Goal: Task Accomplishment & Management: Manage account settings

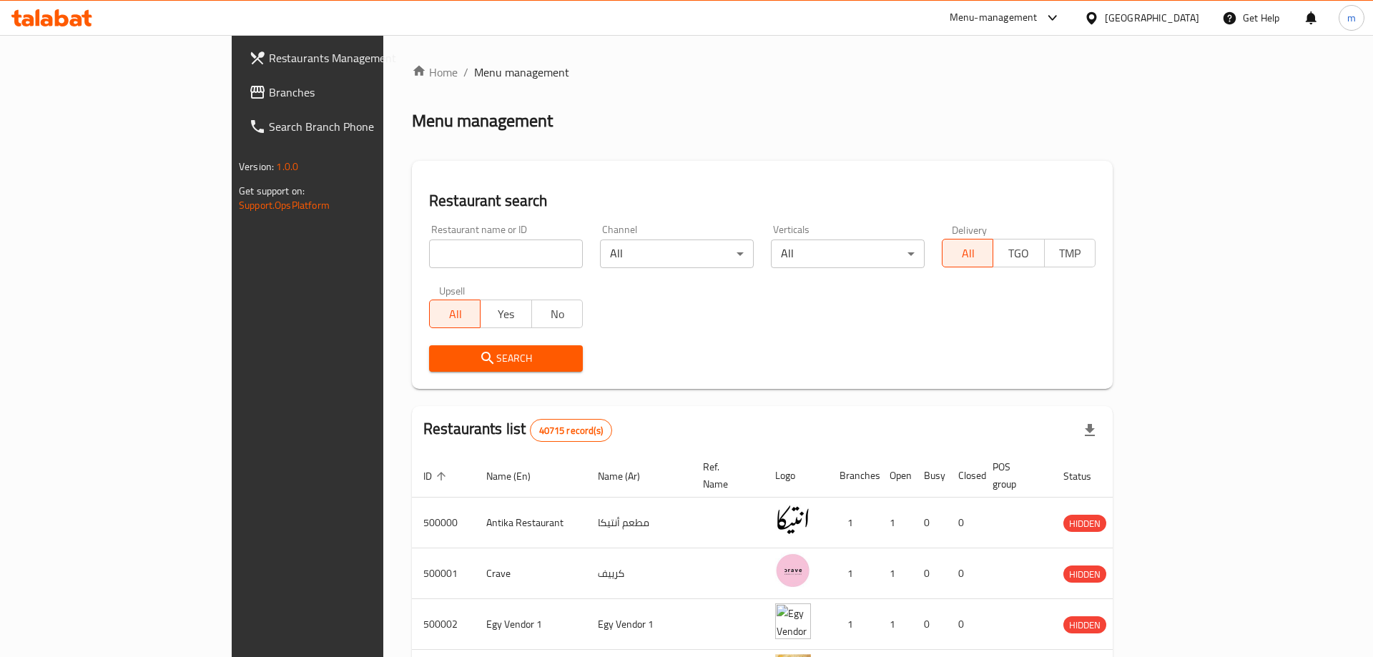
click at [493, 137] on div at bounding box center [686, 328] width 1373 height 657
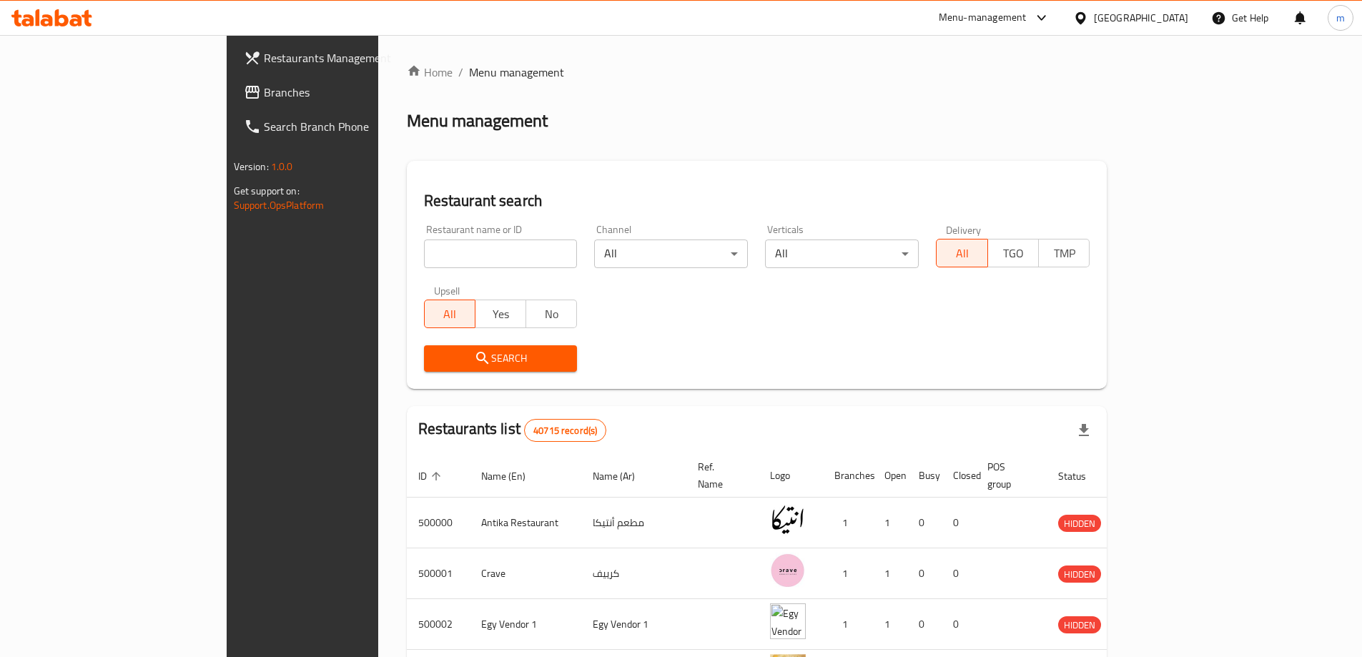
click at [264, 87] on span "Branches" at bounding box center [353, 92] width 179 height 17
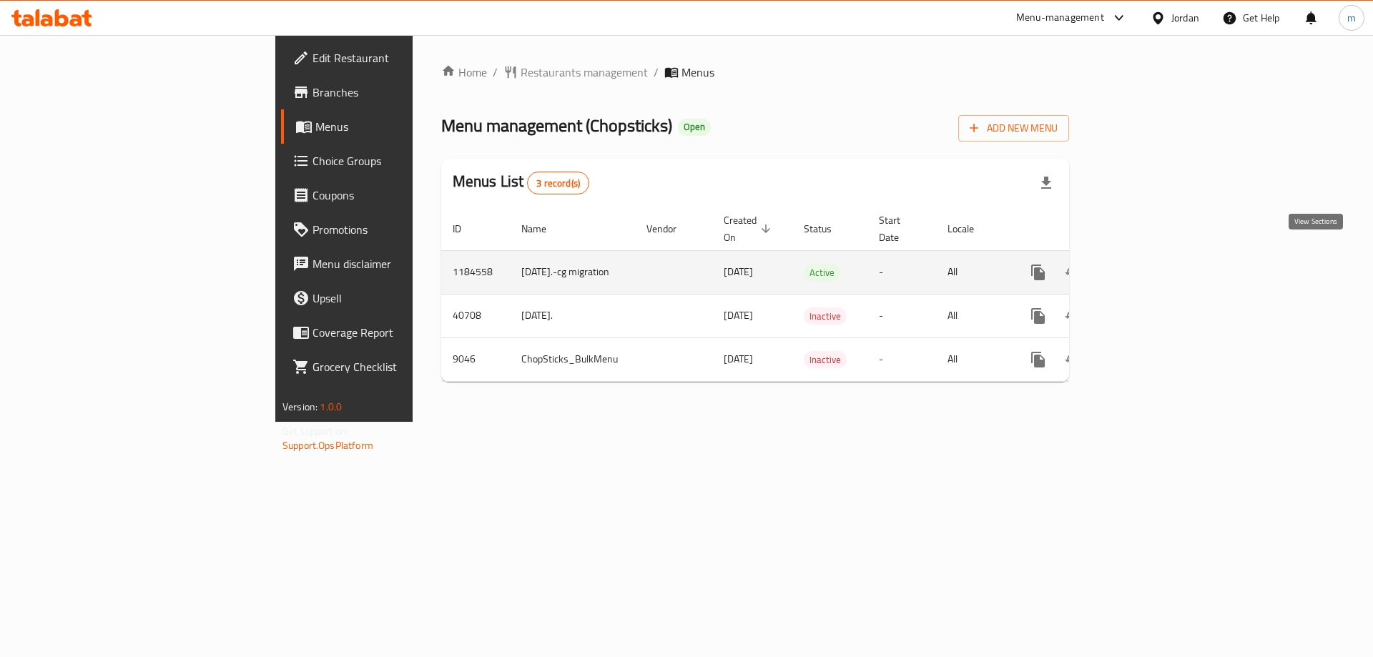
click at [1150, 264] on icon "enhanced table" at bounding box center [1141, 272] width 17 height 17
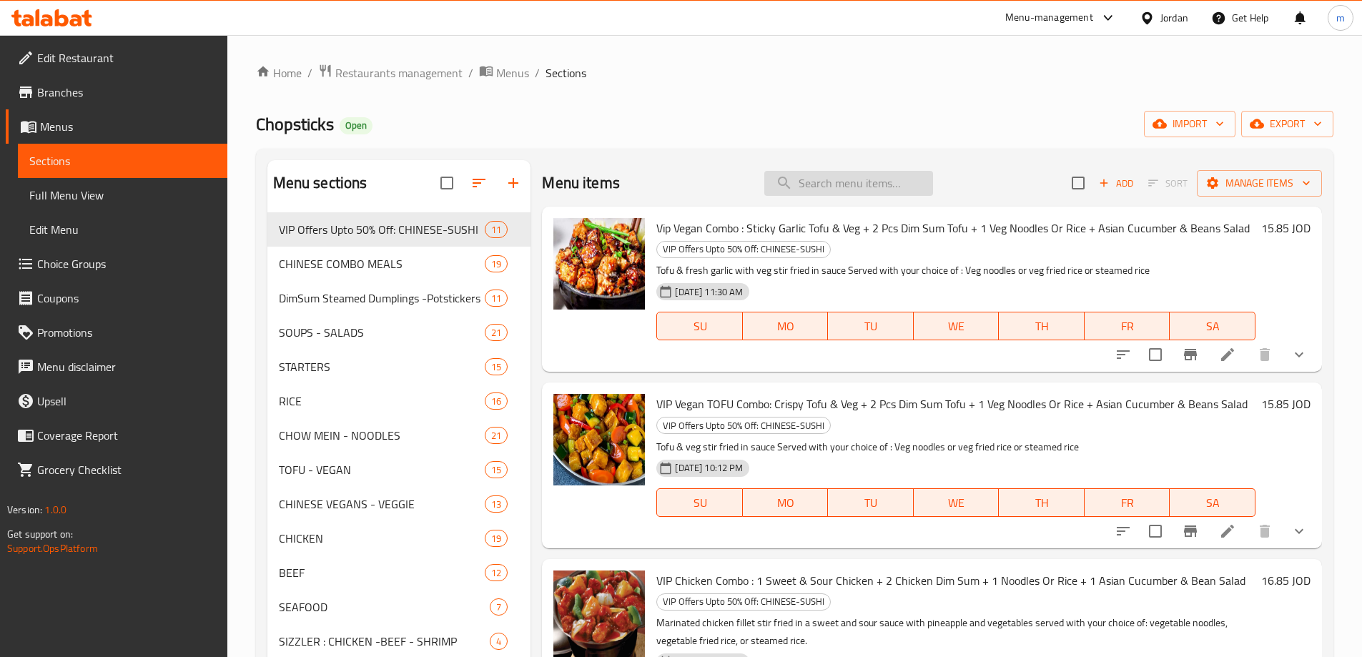
click at [827, 178] on input "search" at bounding box center [849, 183] width 169 height 25
paste input "Beef Broccoli ChowMein"
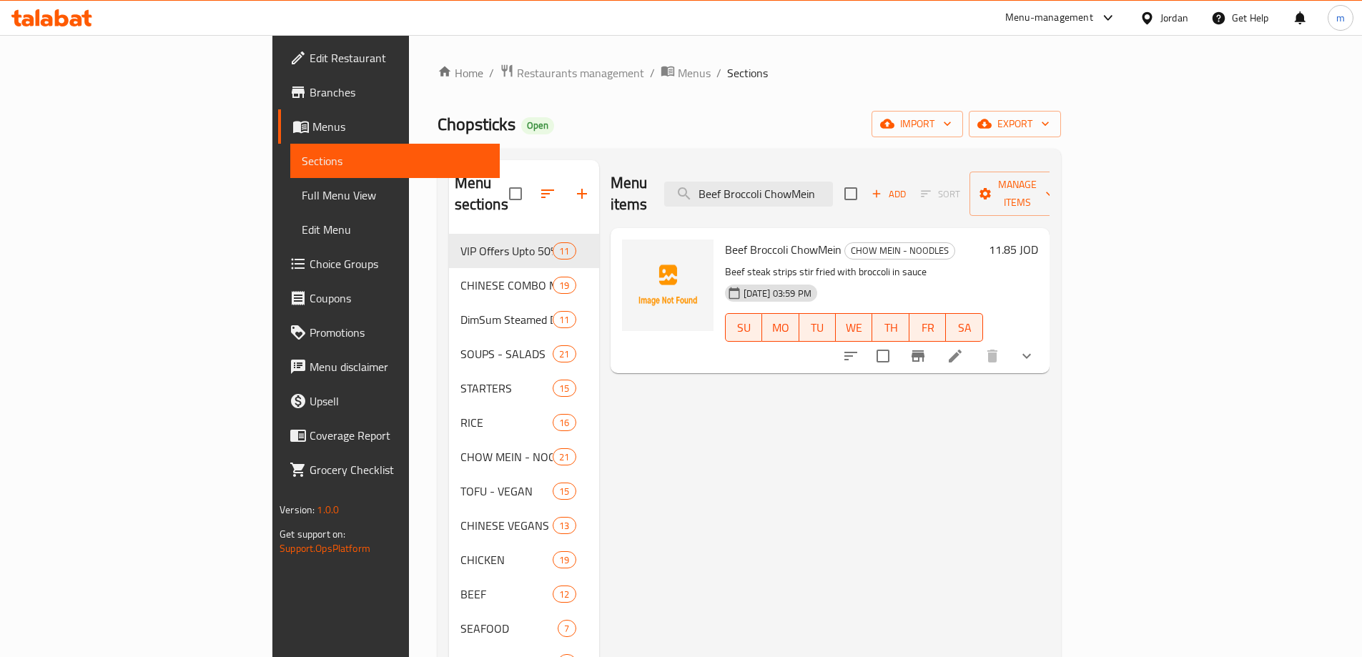
type input "Beef Broccoli ChowMein"
click at [1038, 240] on div "11.85 JOD" at bounding box center [1010, 301] width 55 height 122
click at [1038, 240] on h6 "11.85 JOD" at bounding box center [1013, 250] width 49 height 20
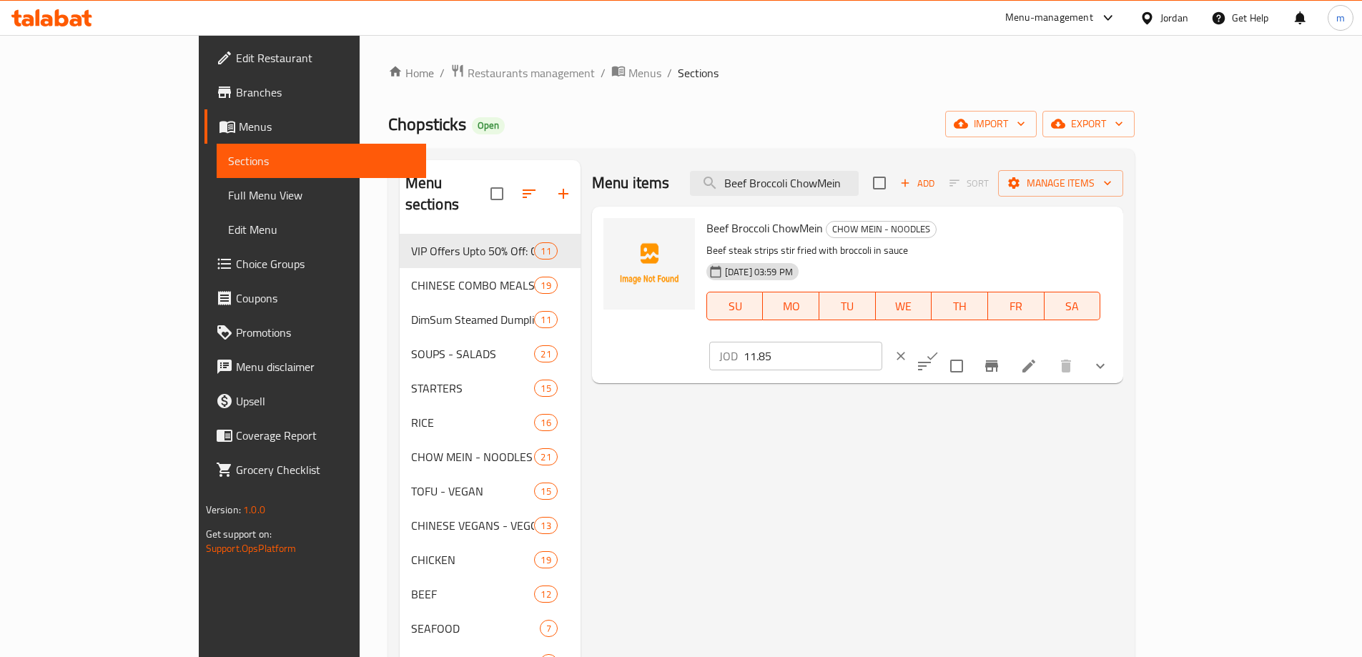
click at [1036, 360] on icon at bounding box center [1029, 366] width 13 height 13
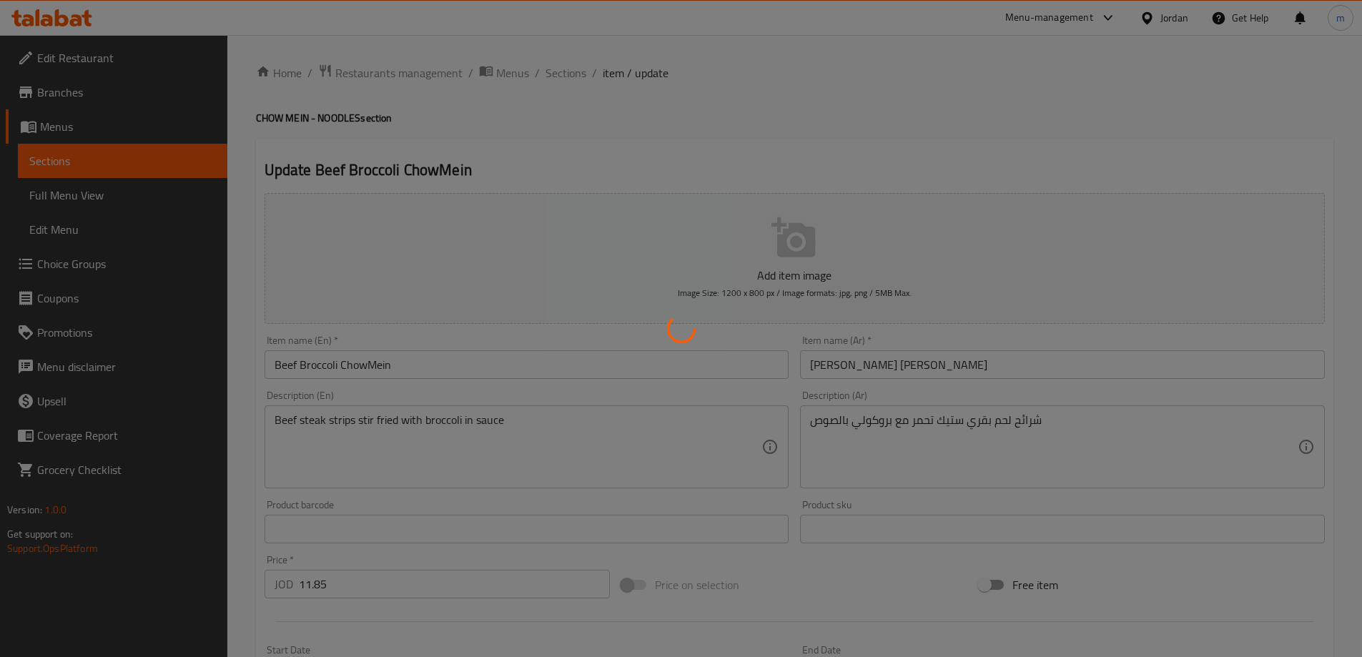
type input "اختيارك من الصلصات الجانبية والغموس:"
type input "0"
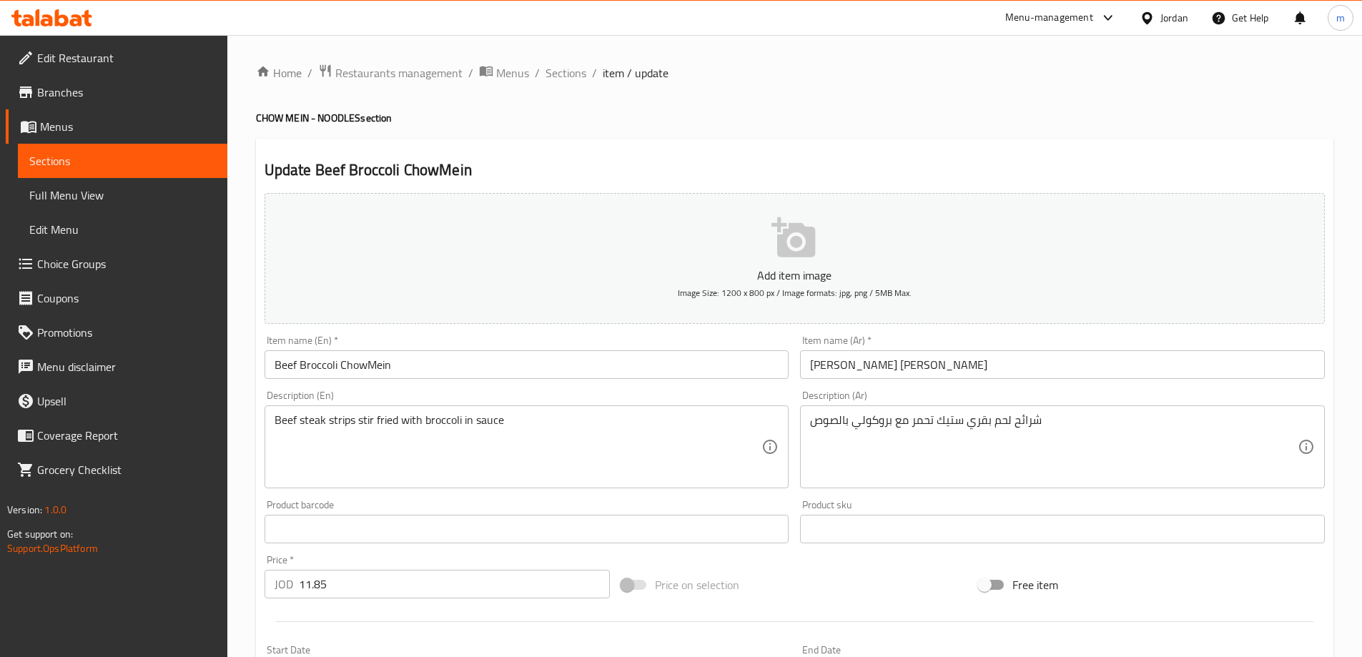
click at [58, 162] on span "Sections" at bounding box center [122, 160] width 187 height 17
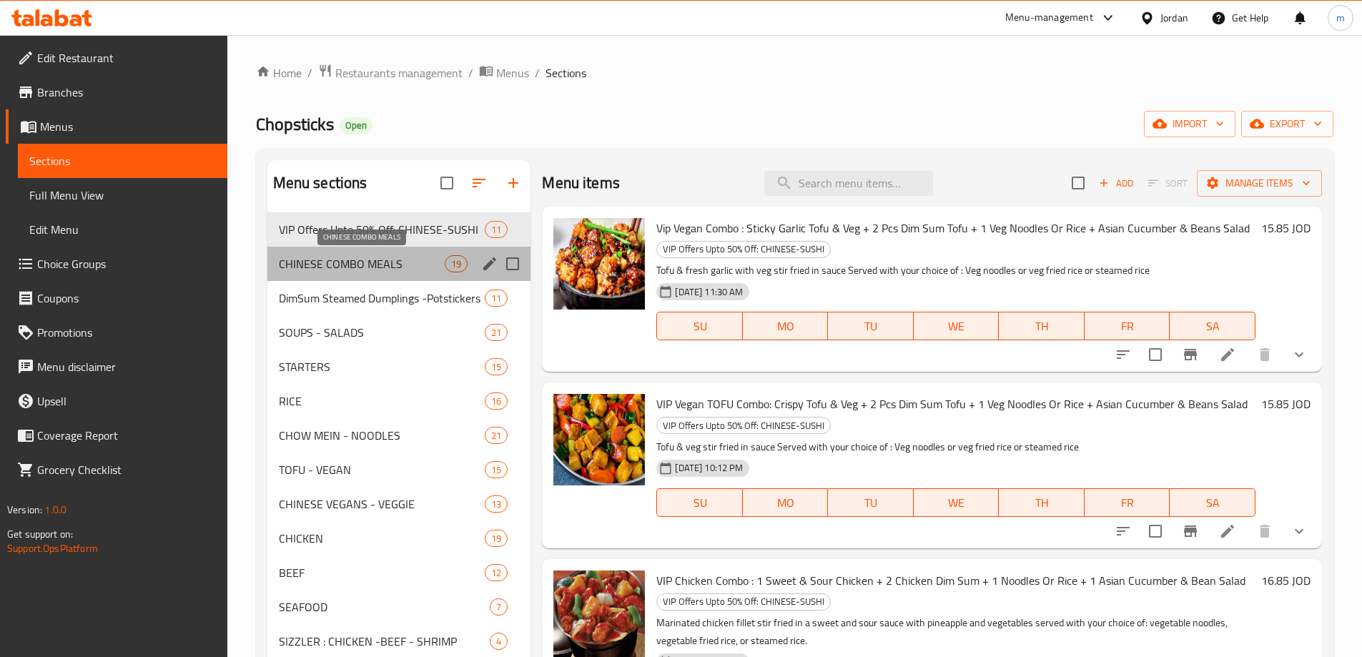
click at [334, 267] on span "CHINESE COMBO MEALS" at bounding box center [362, 263] width 167 height 17
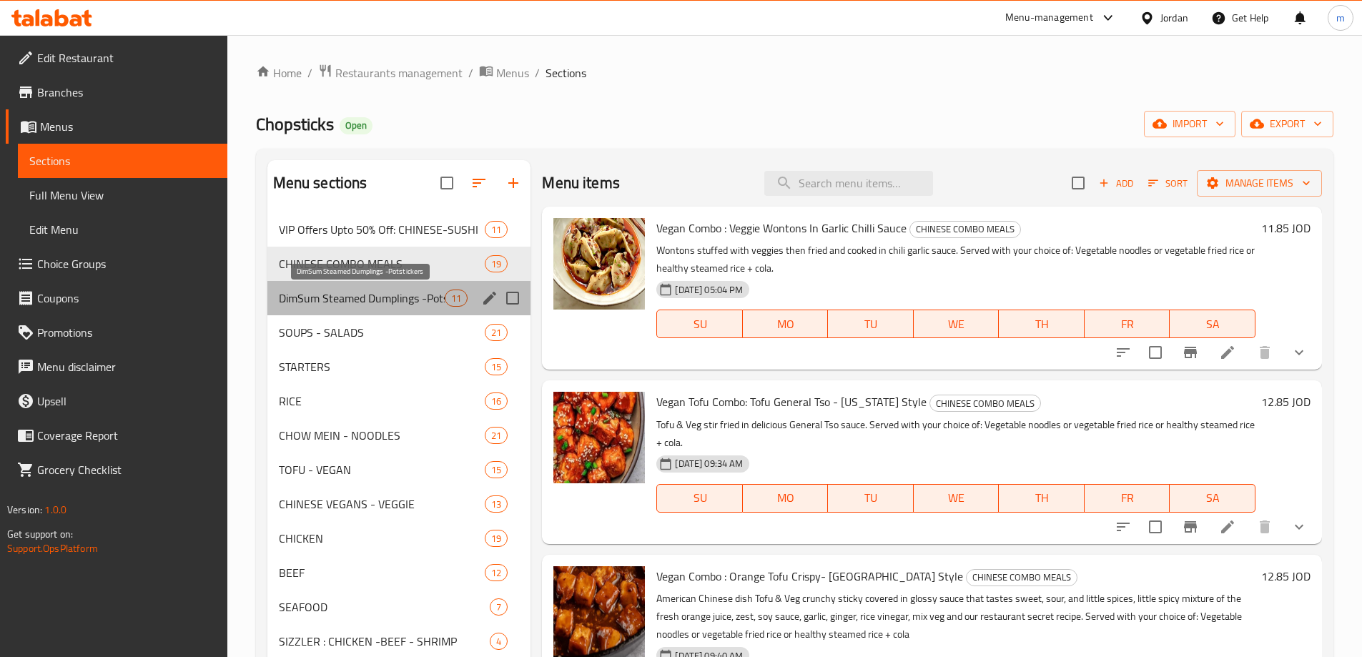
click at [328, 306] on span "DimSum Steamed Dumplings -Potstickers" at bounding box center [362, 298] width 167 height 17
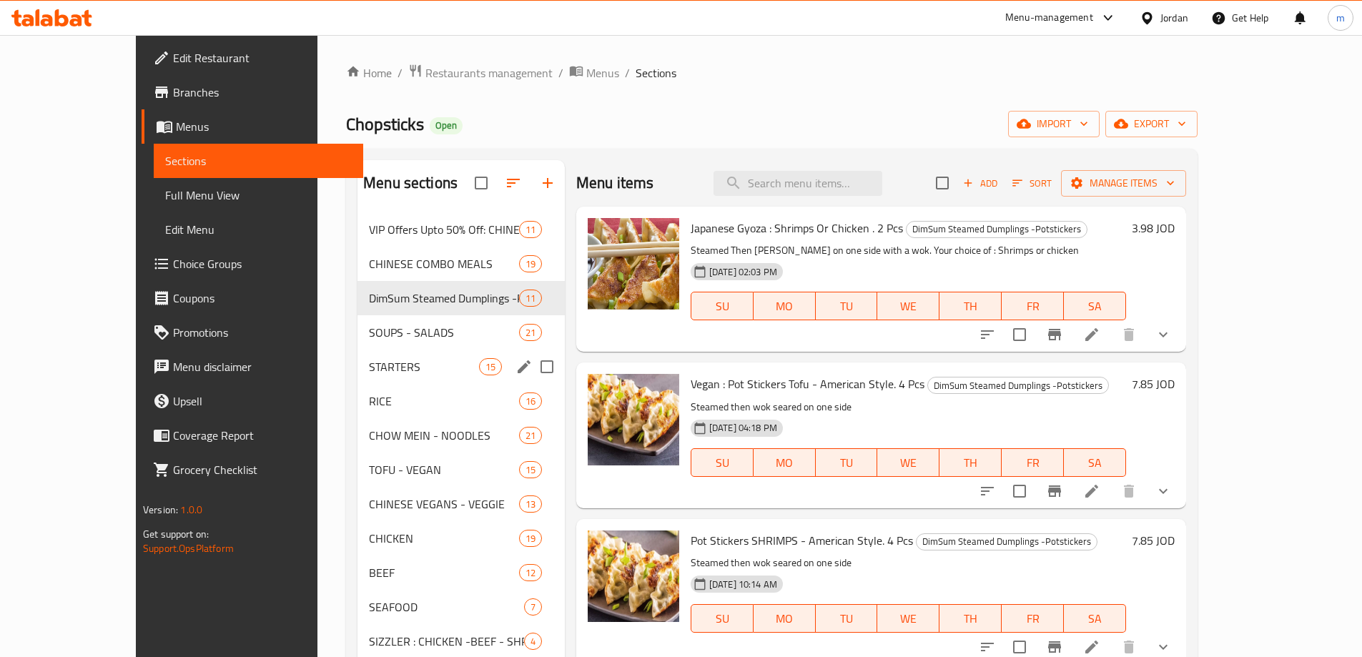
click at [358, 353] on div "STARTERS 15" at bounding box center [461, 367] width 207 height 34
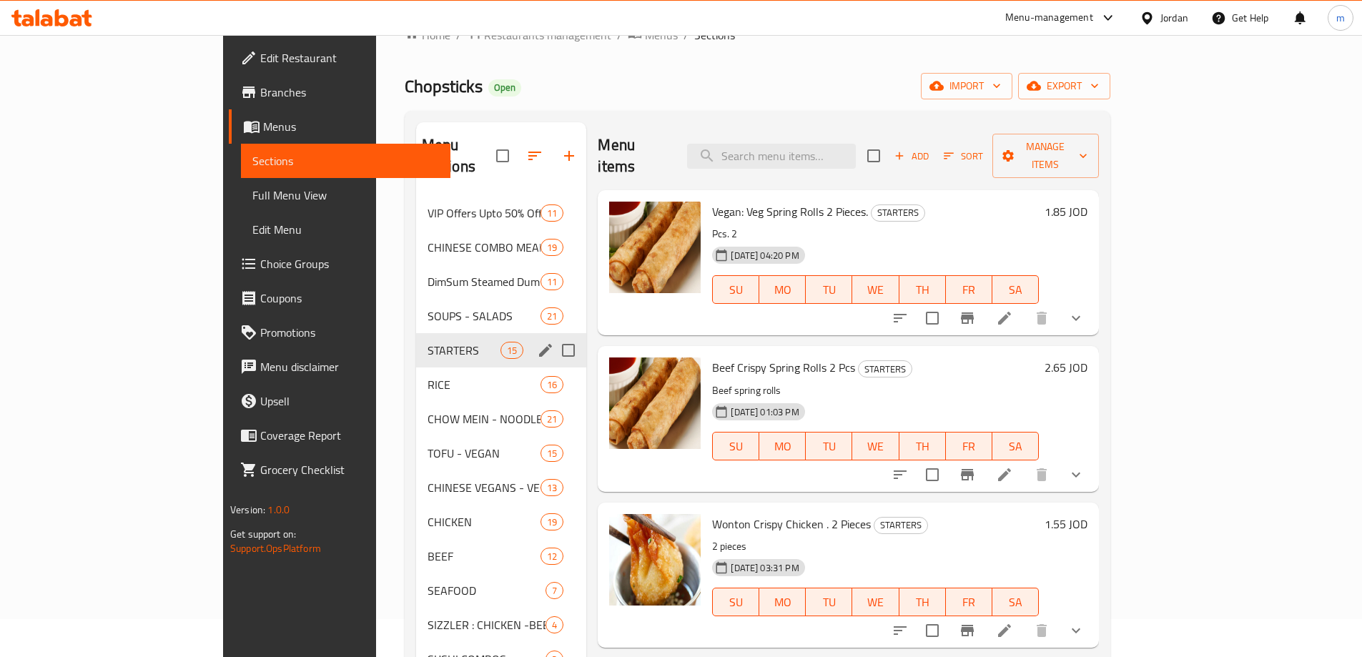
scroll to position [72, 0]
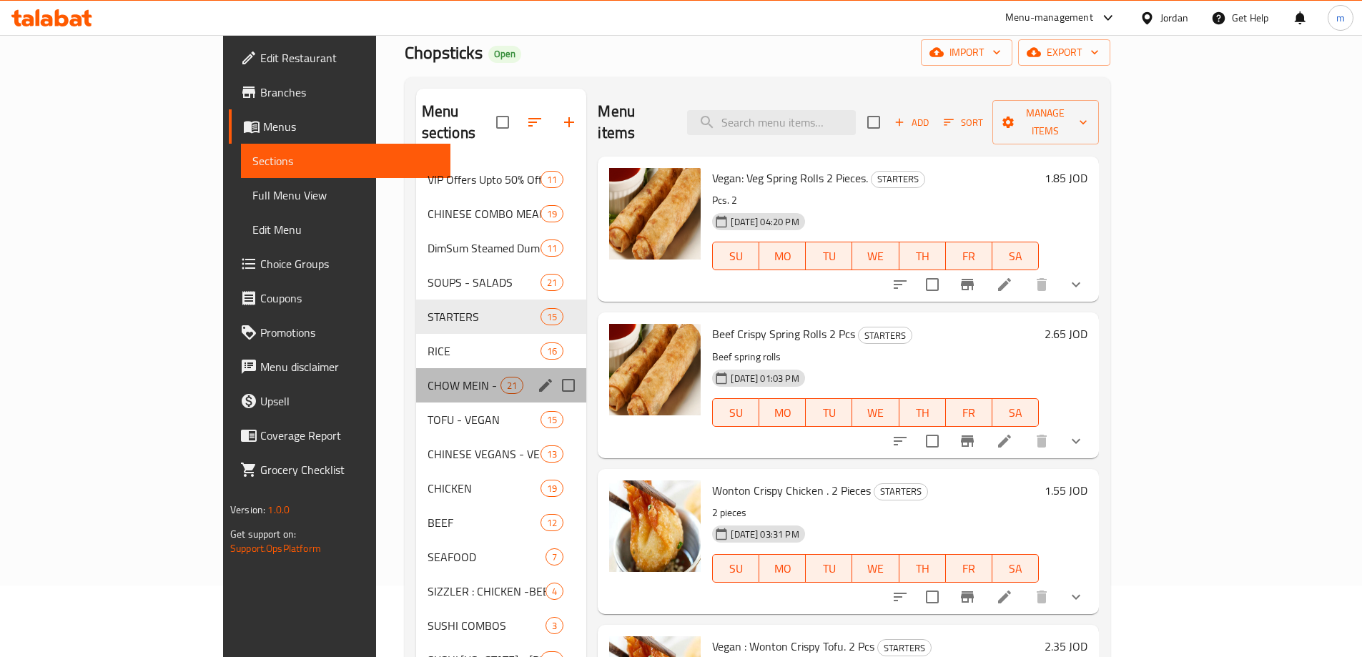
click at [416, 368] on div "CHOW MEIN - NOODLES 21" at bounding box center [501, 385] width 171 height 34
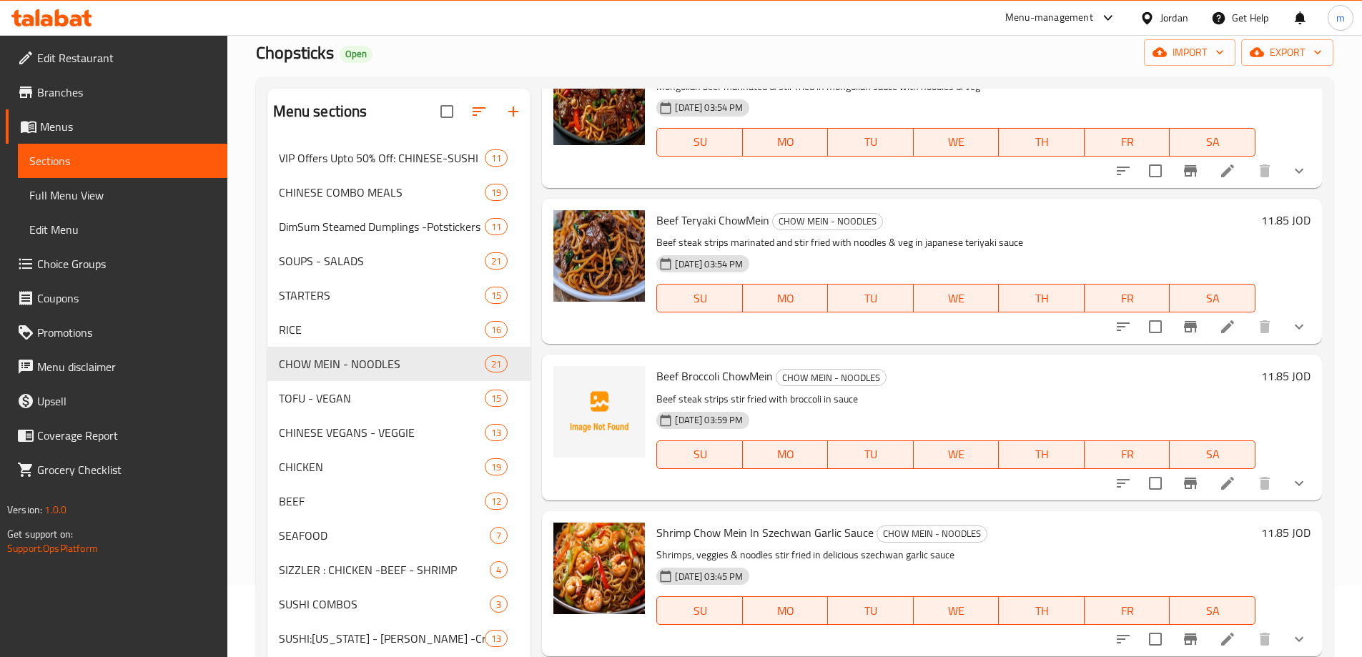
scroll to position [2713, 0]
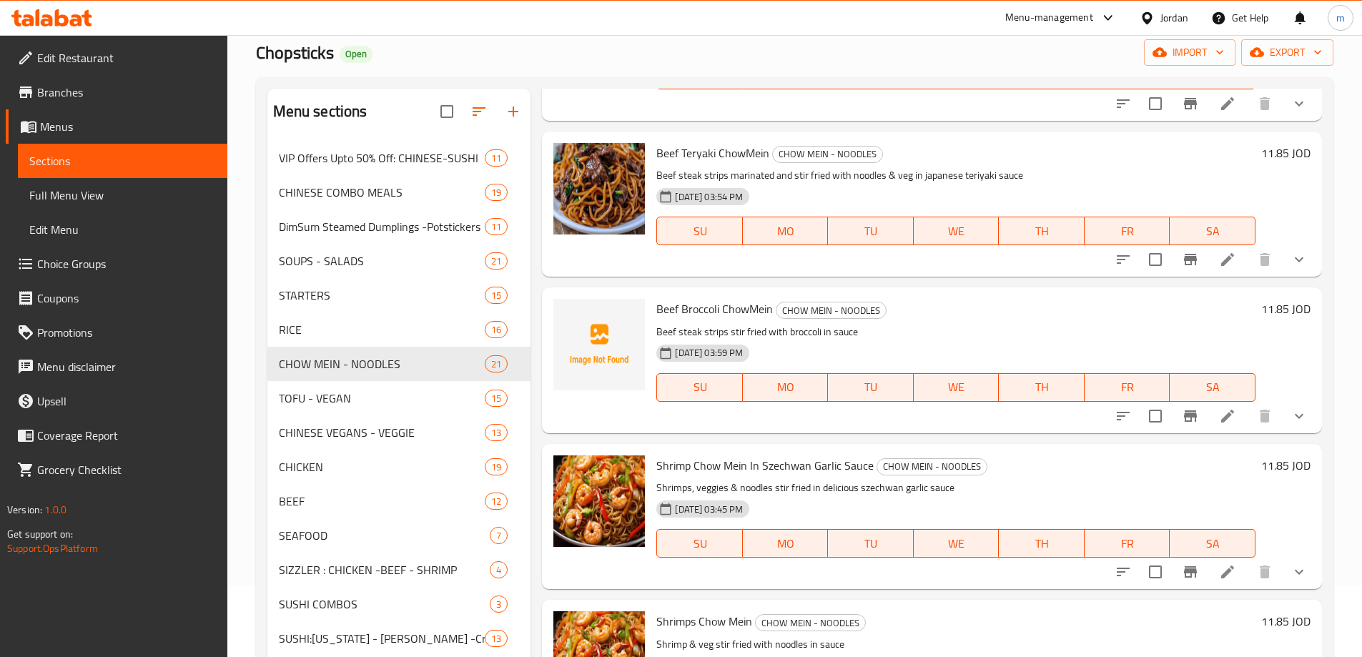
click at [739, 325] on p "Beef steak strips stir fried with broccoli in sauce" at bounding box center [956, 332] width 599 height 18
click at [967, 342] on div "17-08-2025 03:59 PM SU MO TU WE TH FR SA" at bounding box center [956, 377] width 611 height 77
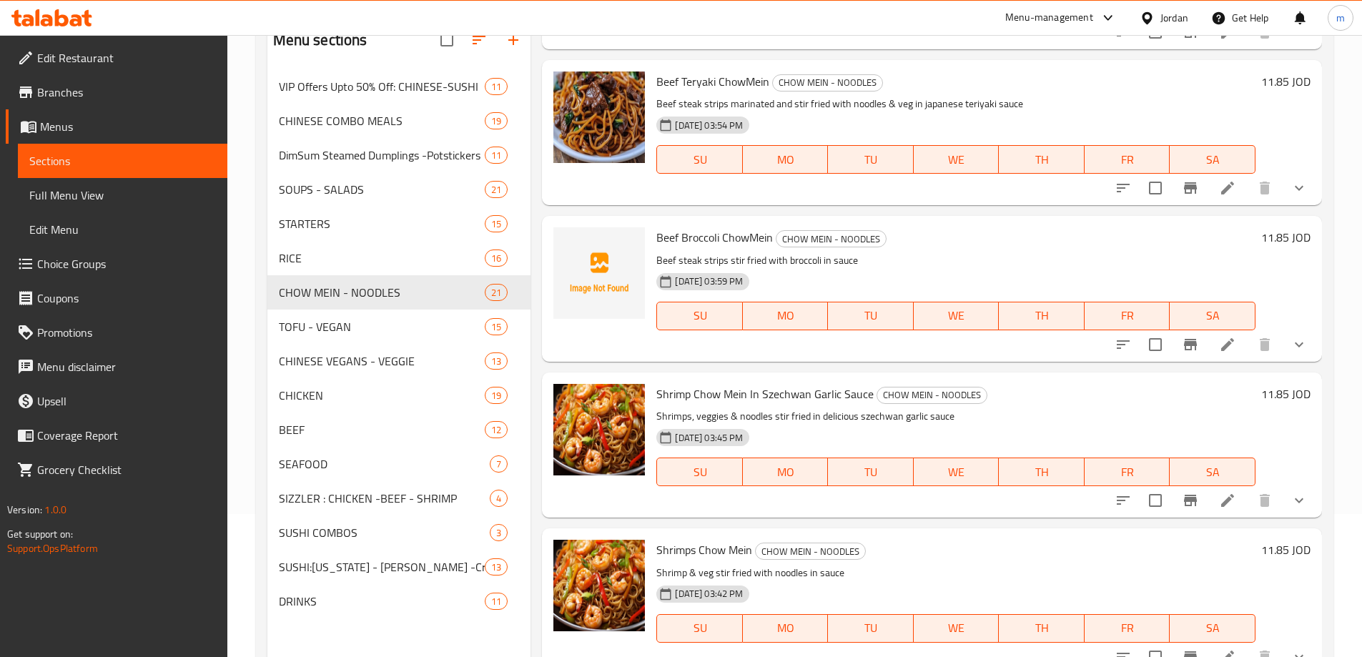
click at [783, 269] on div "17-08-2025 03:59 PM" at bounding box center [727, 281] width 152 height 29
click at [783, 262] on p "Beef steak strips stir fried with broccoli in sauce" at bounding box center [956, 261] width 599 height 18
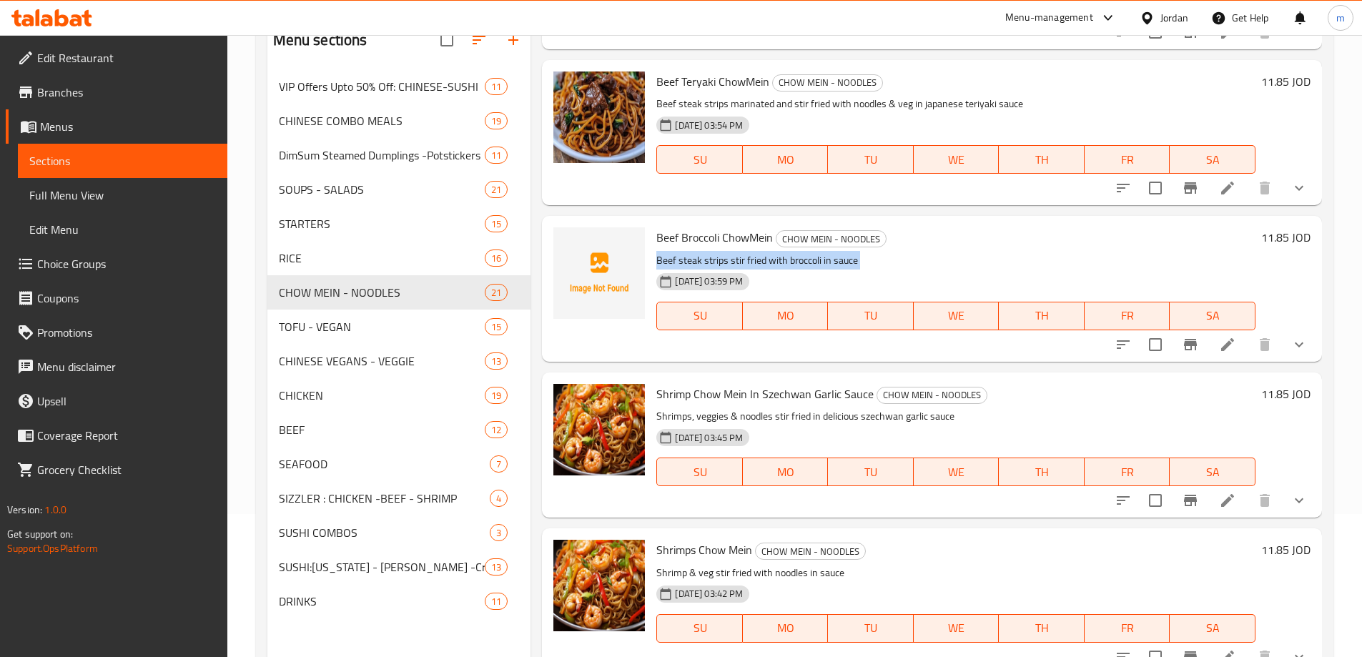
click at [783, 262] on p "Beef steak strips stir fried with broccoli in sauce" at bounding box center [956, 261] width 599 height 18
click at [757, 422] on p "Shrimps, veggies & noodles stir fried in delicious szechwan garlic sauce" at bounding box center [956, 417] width 599 height 18
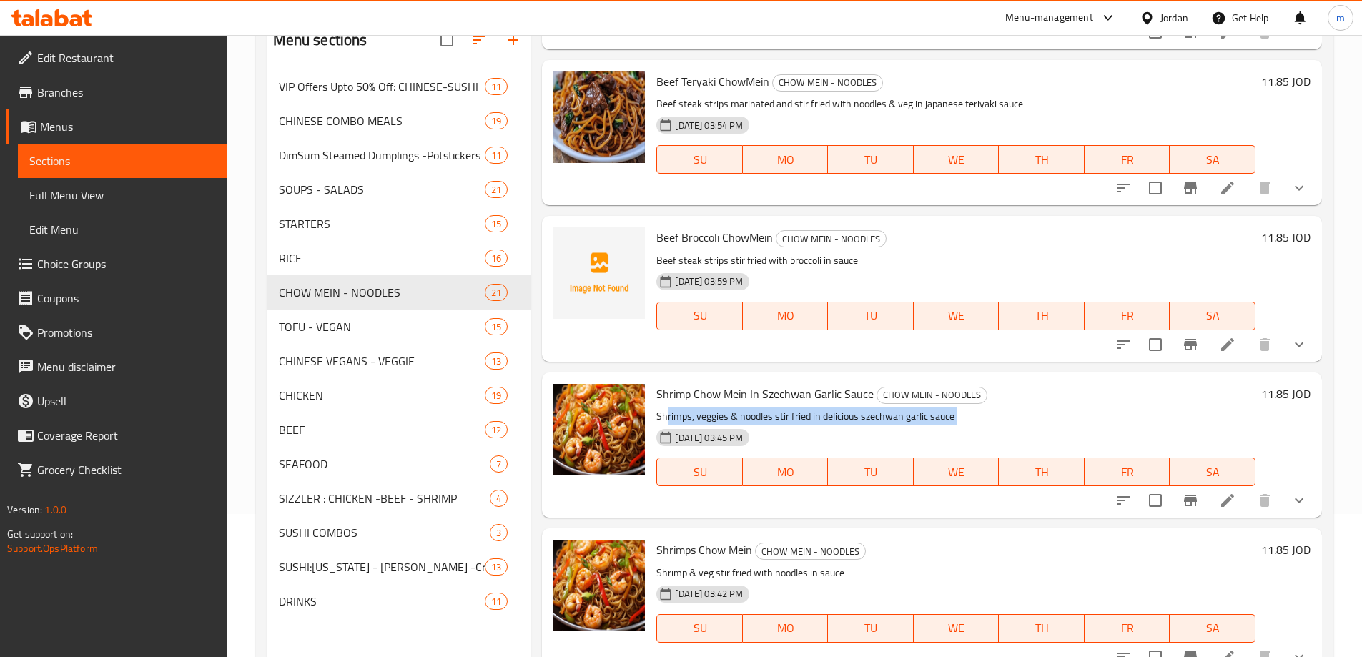
click at [757, 422] on p "Shrimps, veggies & noodles stir fried in delicious szechwan garlic sauce" at bounding box center [956, 417] width 599 height 18
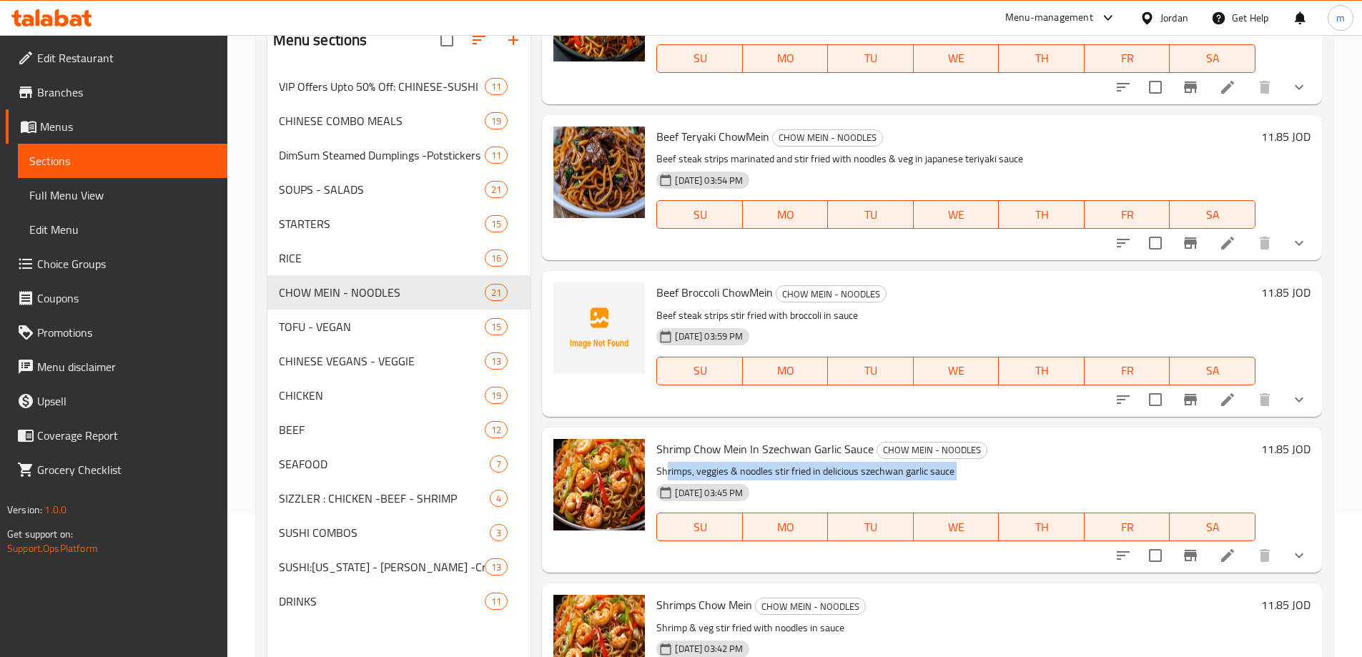
scroll to position [2642, 0]
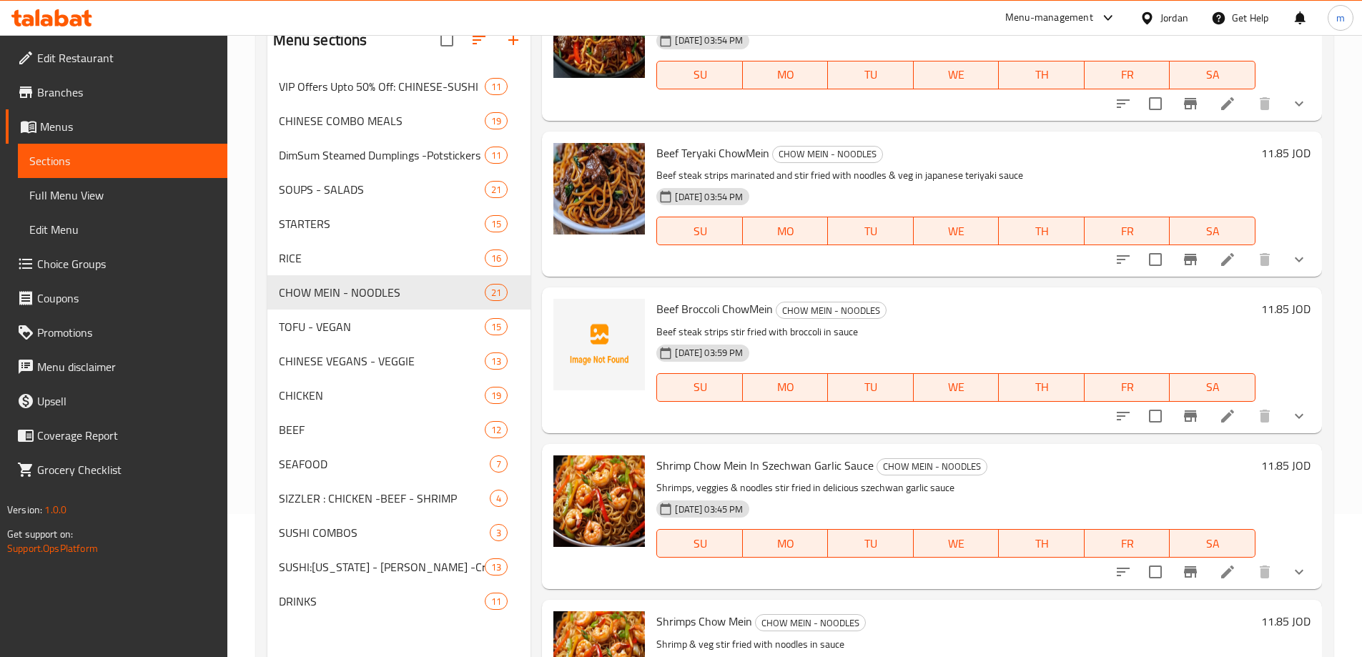
click at [790, 173] on p "Beef steak strips marinated and stir fried with noodles & veg in japanese teriy…" at bounding box center [956, 176] width 599 height 18
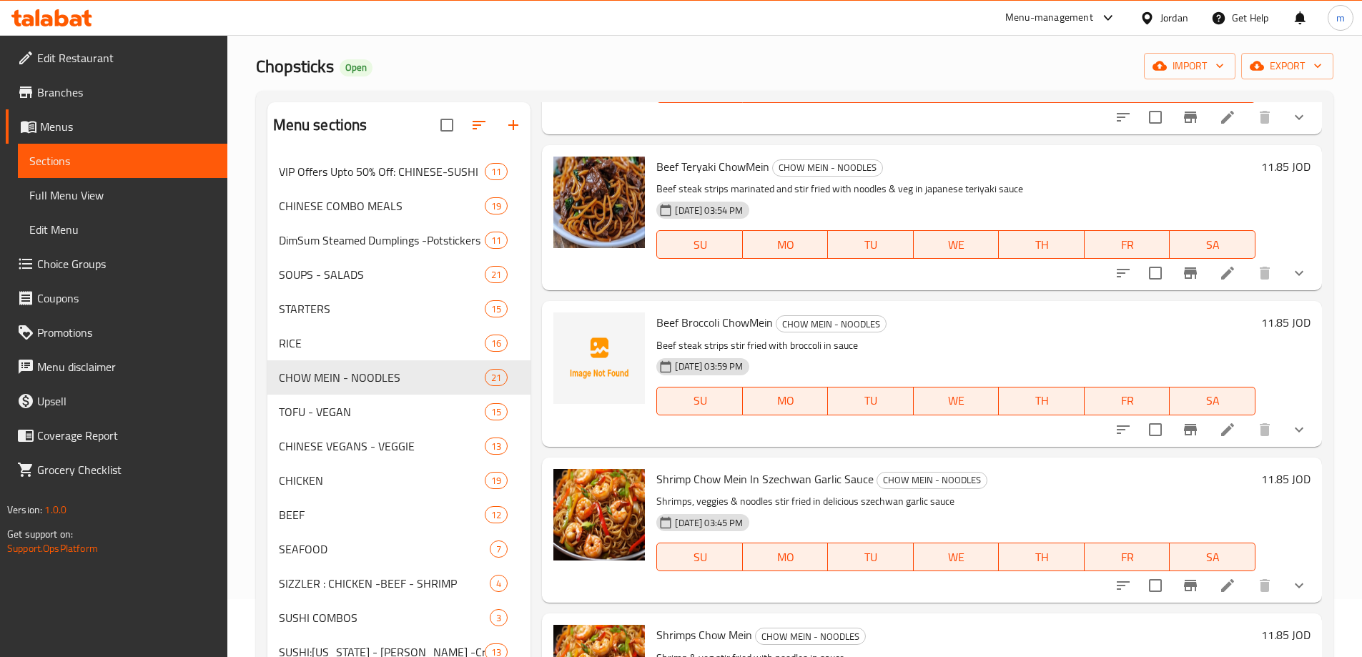
scroll to position [57, 0]
click at [869, 51] on div "Home / Restaurants management / Menus / Sections Chopsticks Open import export …" at bounding box center [795, 388] width 1078 height 765
